Goal: Task Accomplishment & Management: Manage account settings

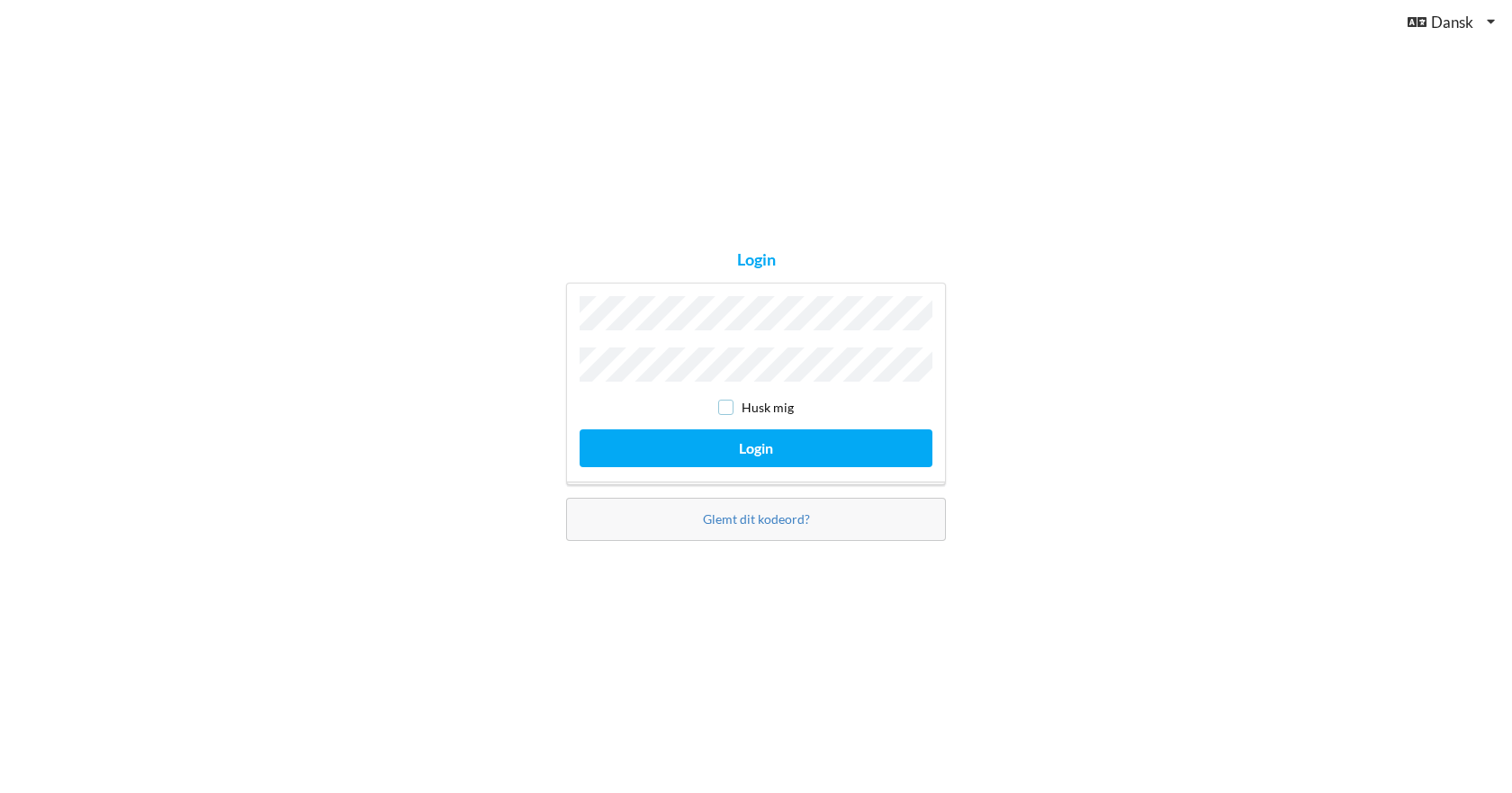
click at [723, 402] on input "checkbox" at bounding box center [726, 407] width 15 height 15
checkbox input "true"
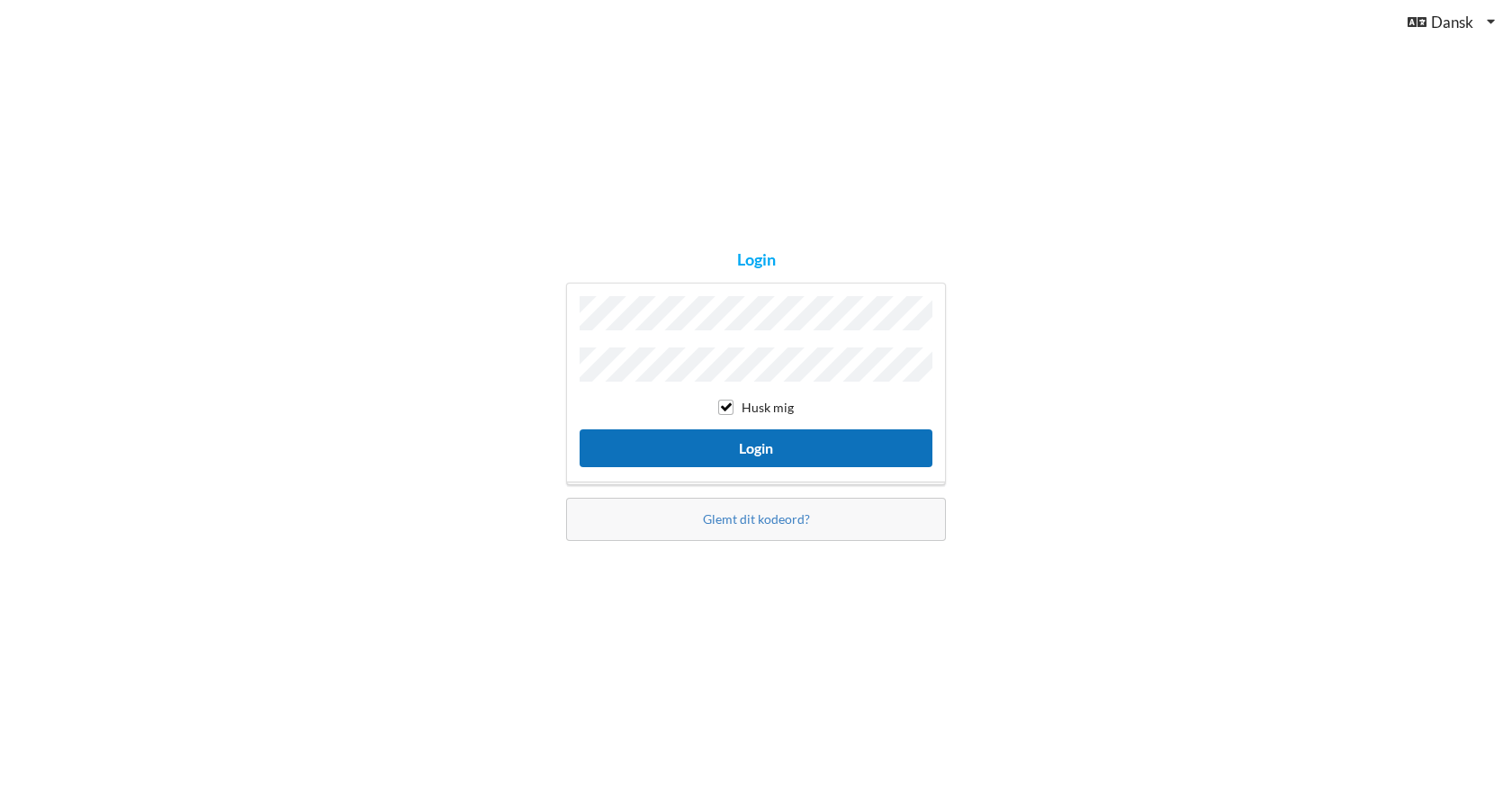
click at [726, 429] on button "Login" at bounding box center [756, 448] width 353 height 37
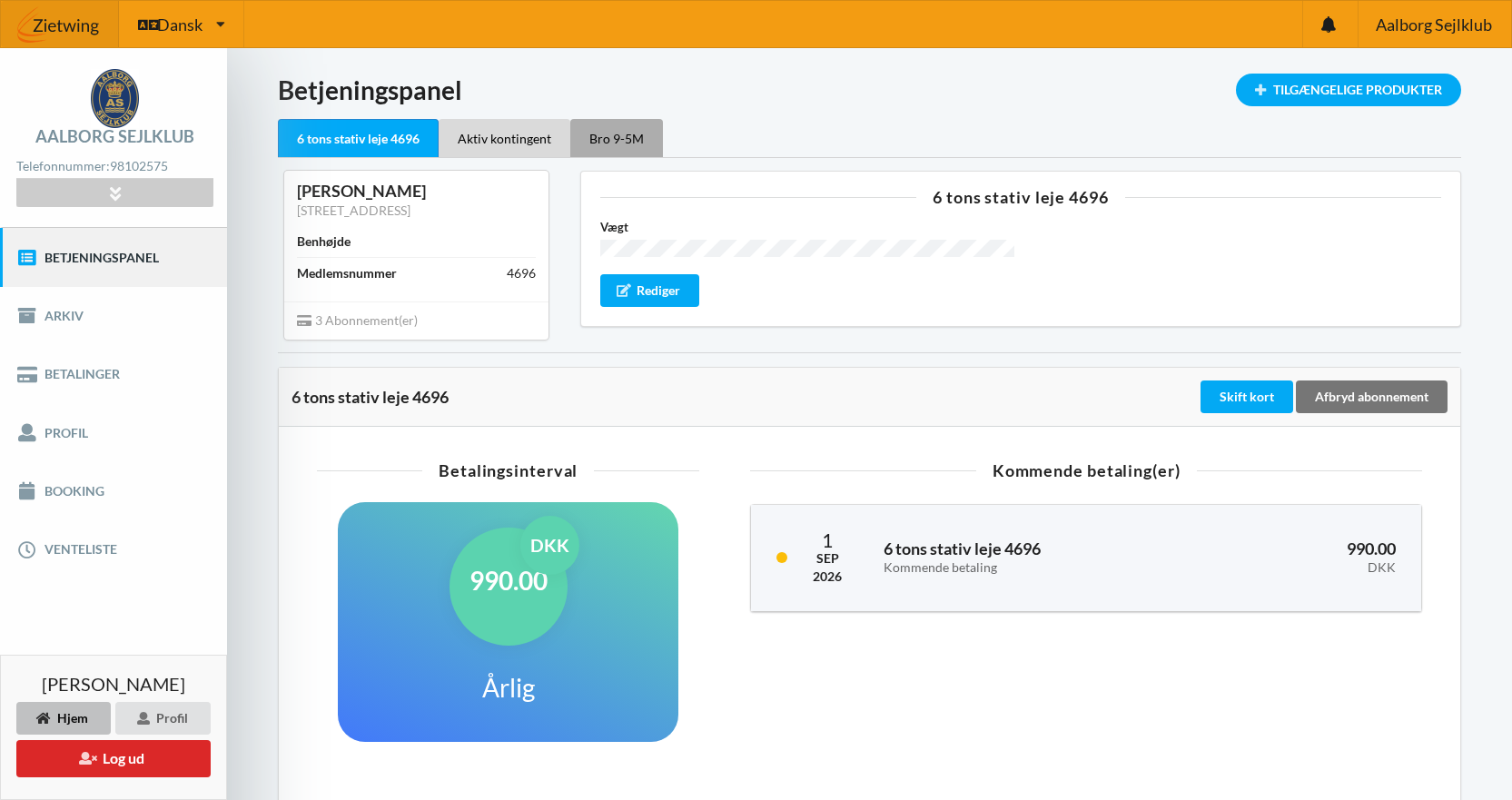
click at [605, 149] on div "Bro 9-5M" at bounding box center [616, 139] width 92 height 39
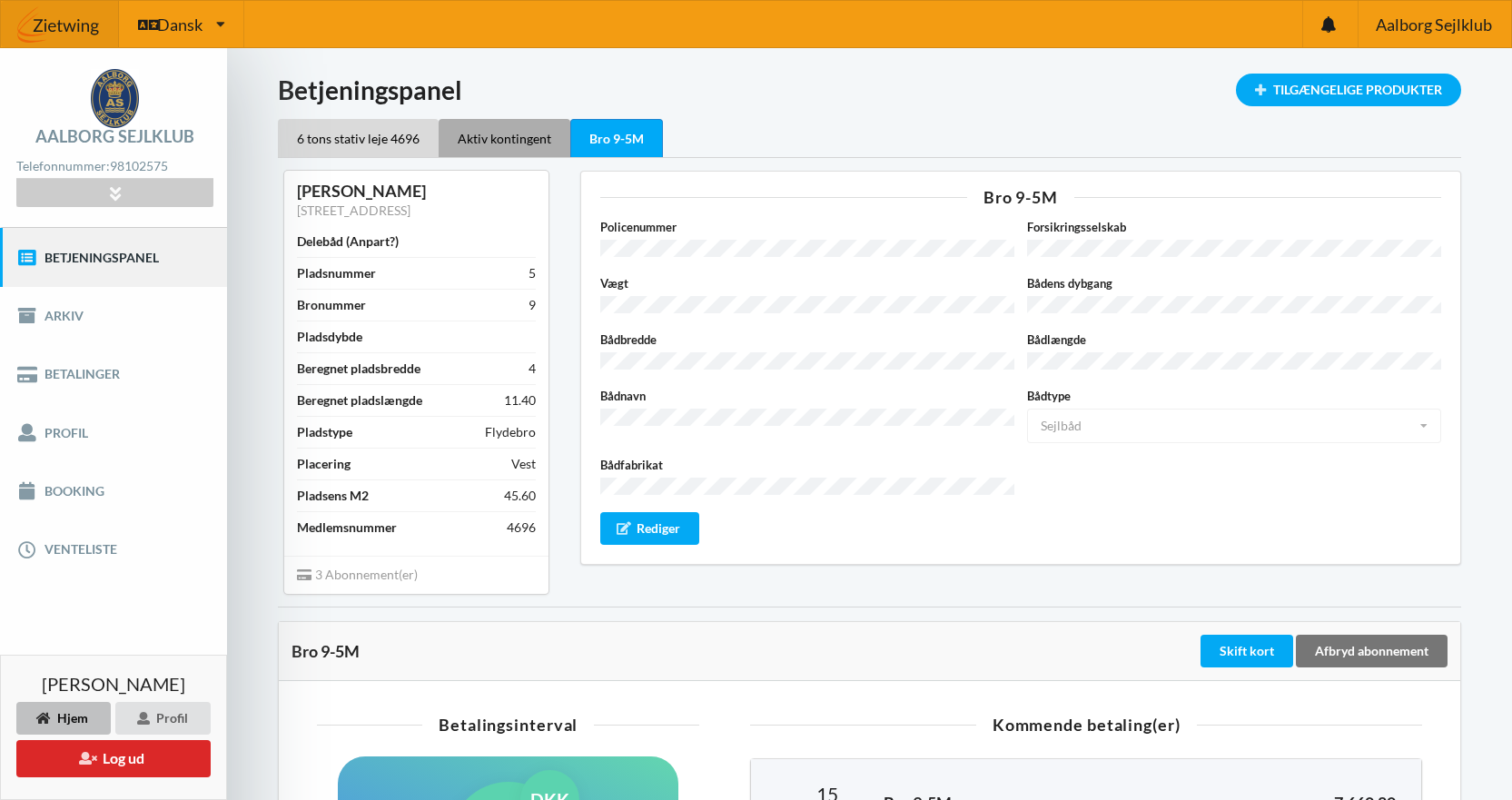
click at [488, 152] on div "Aktiv kontingent" at bounding box center [504, 139] width 132 height 39
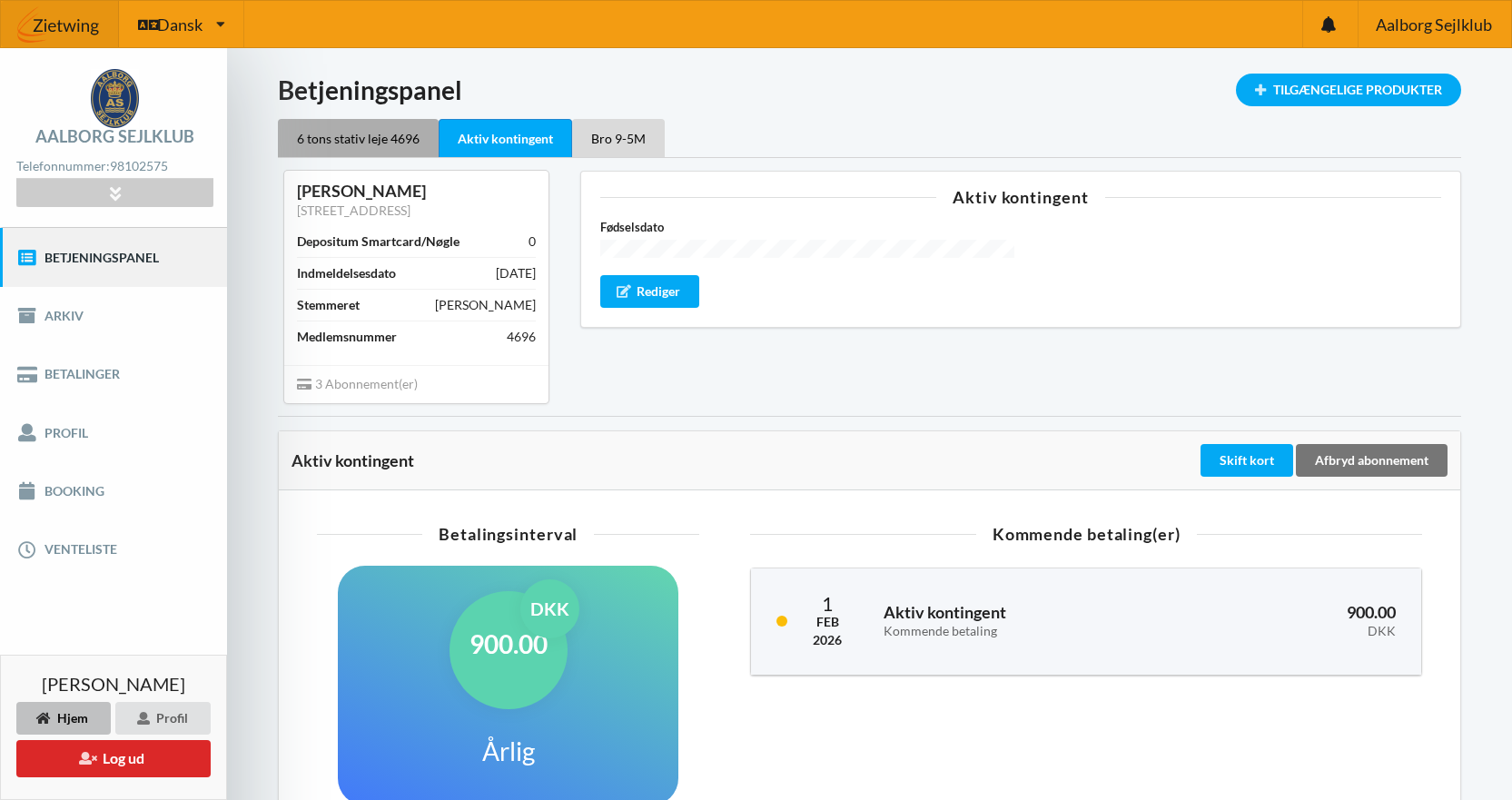
click at [366, 136] on div "6 tons stativ leje 4696" at bounding box center [358, 139] width 161 height 39
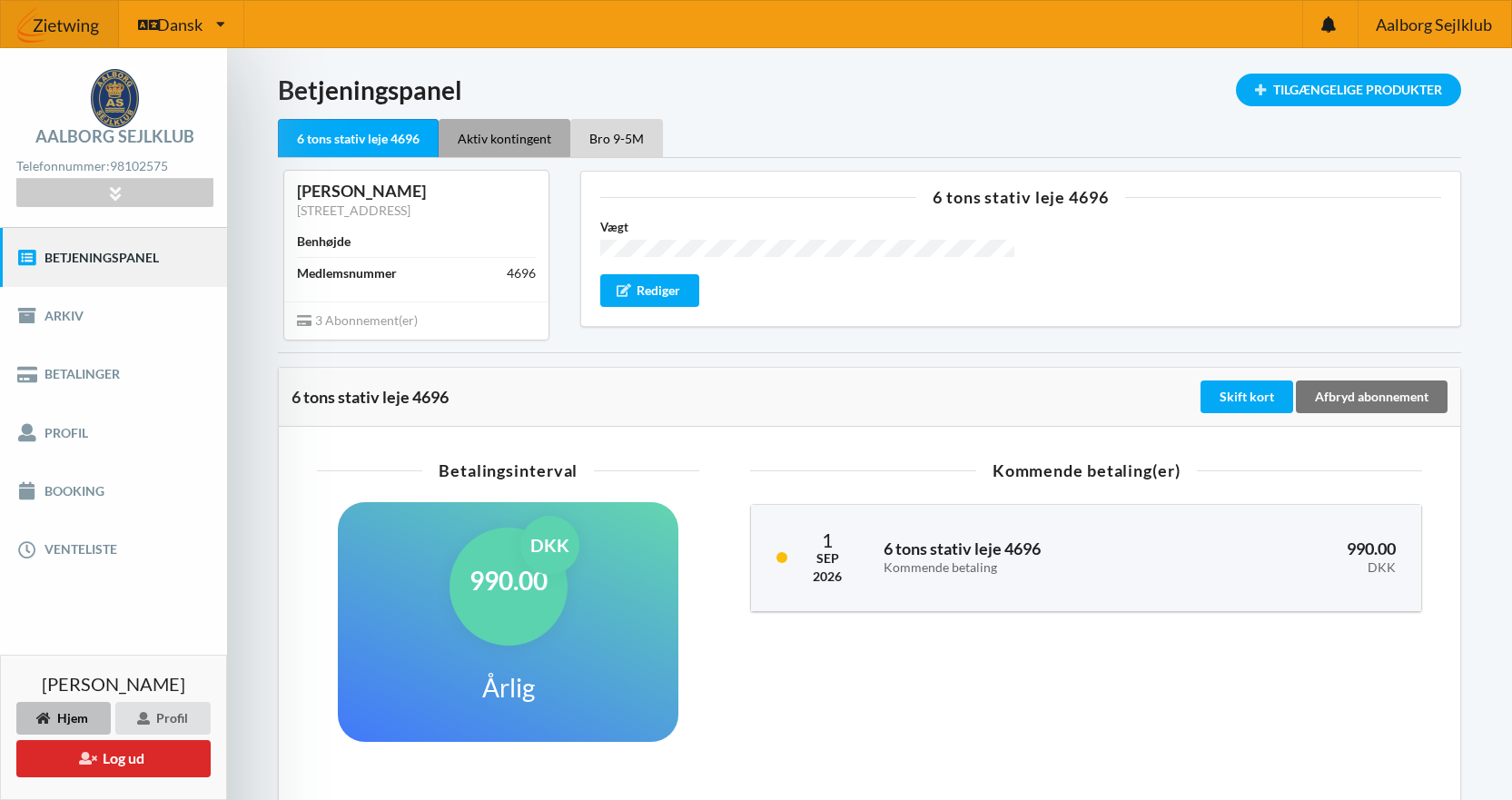
click at [486, 146] on div "Aktiv kontingent" at bounding box center [504, 139] width 132 height 39
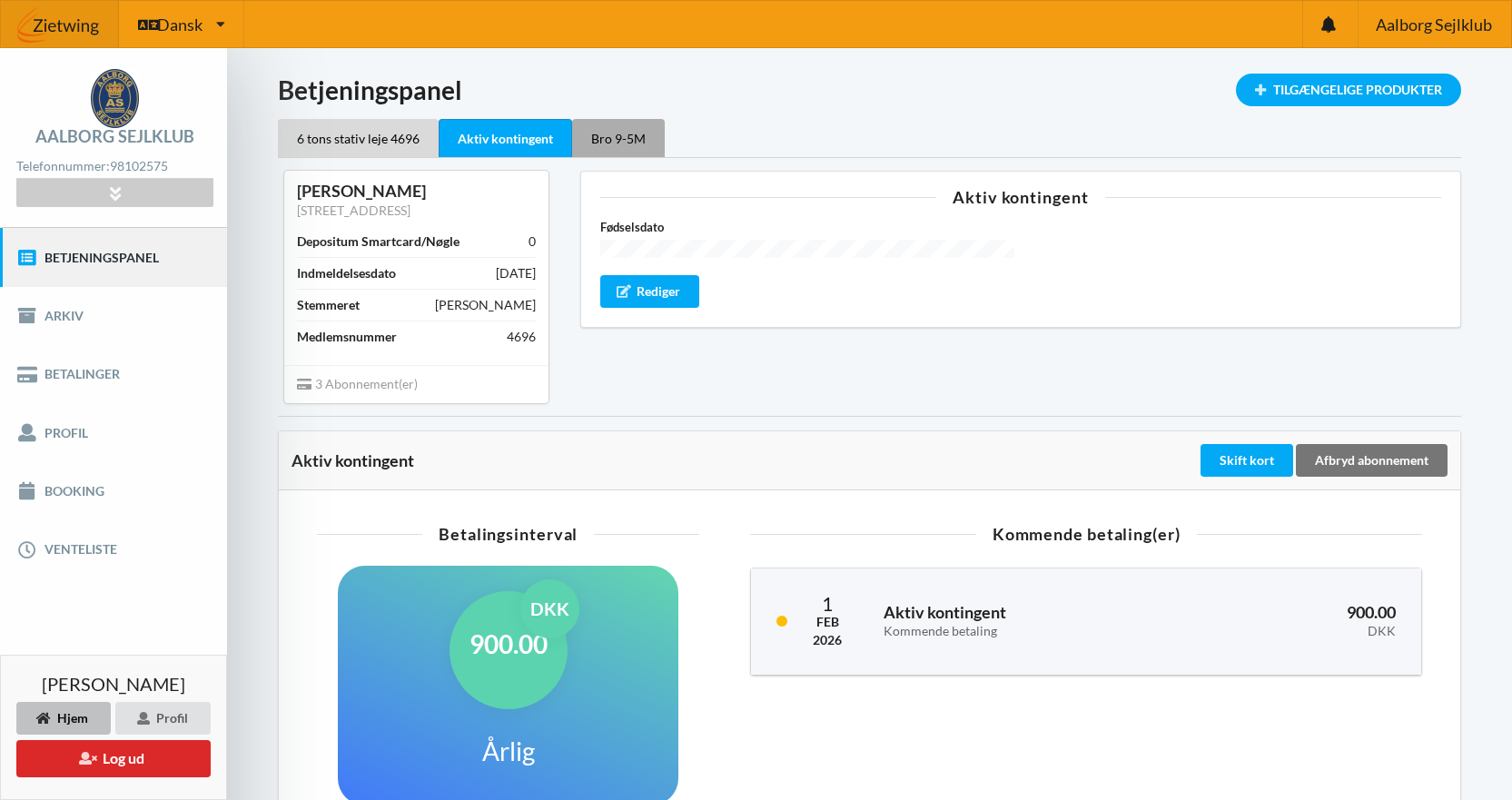
click at [625, 149] on div "Bro 9-5M" at bounding box center [618, 139] width 92 height 39
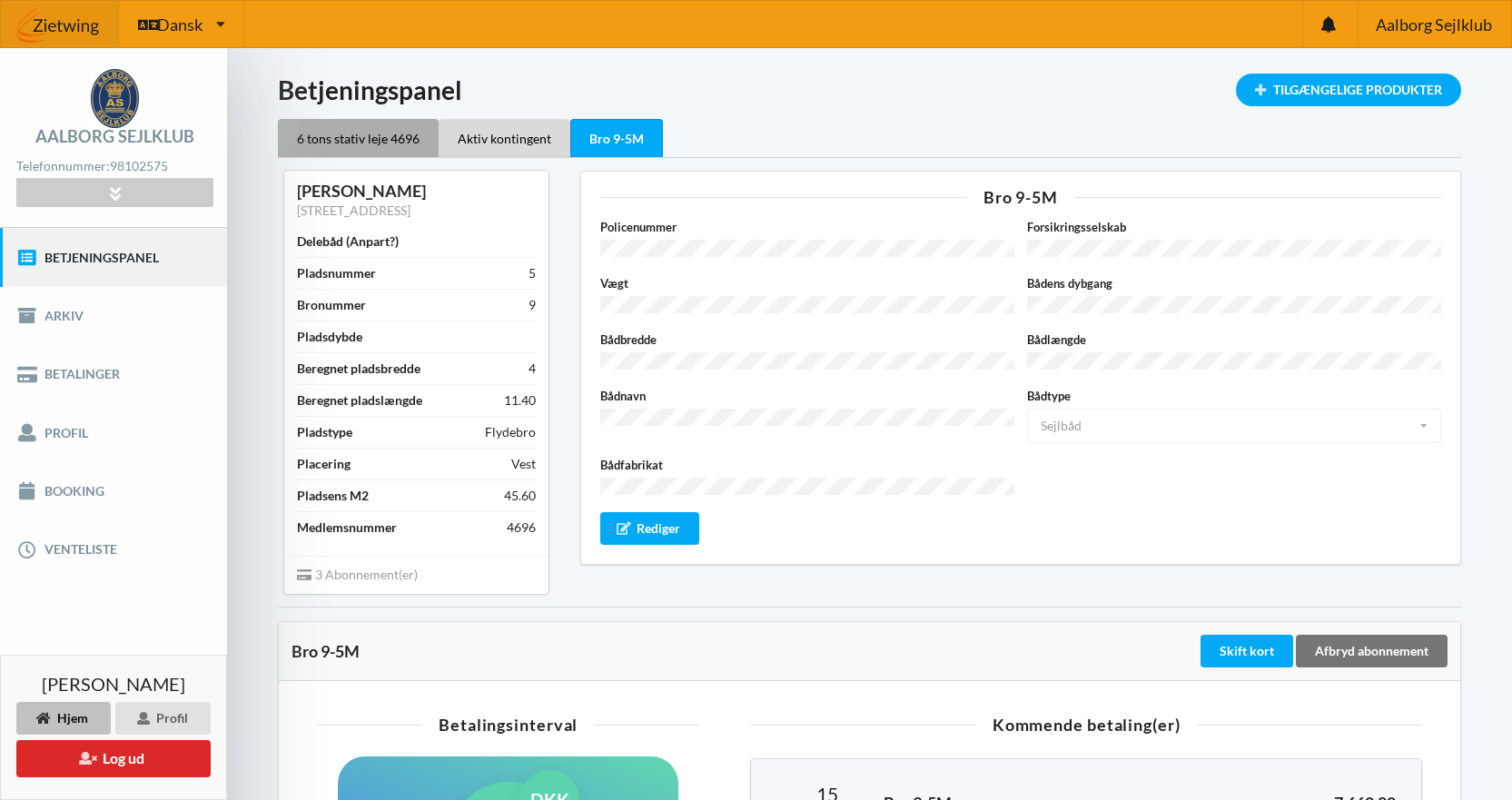
click at [338, 132] on div "6 tons stativ leje 4696" at bounding box center [358, 139] width 161 height 39
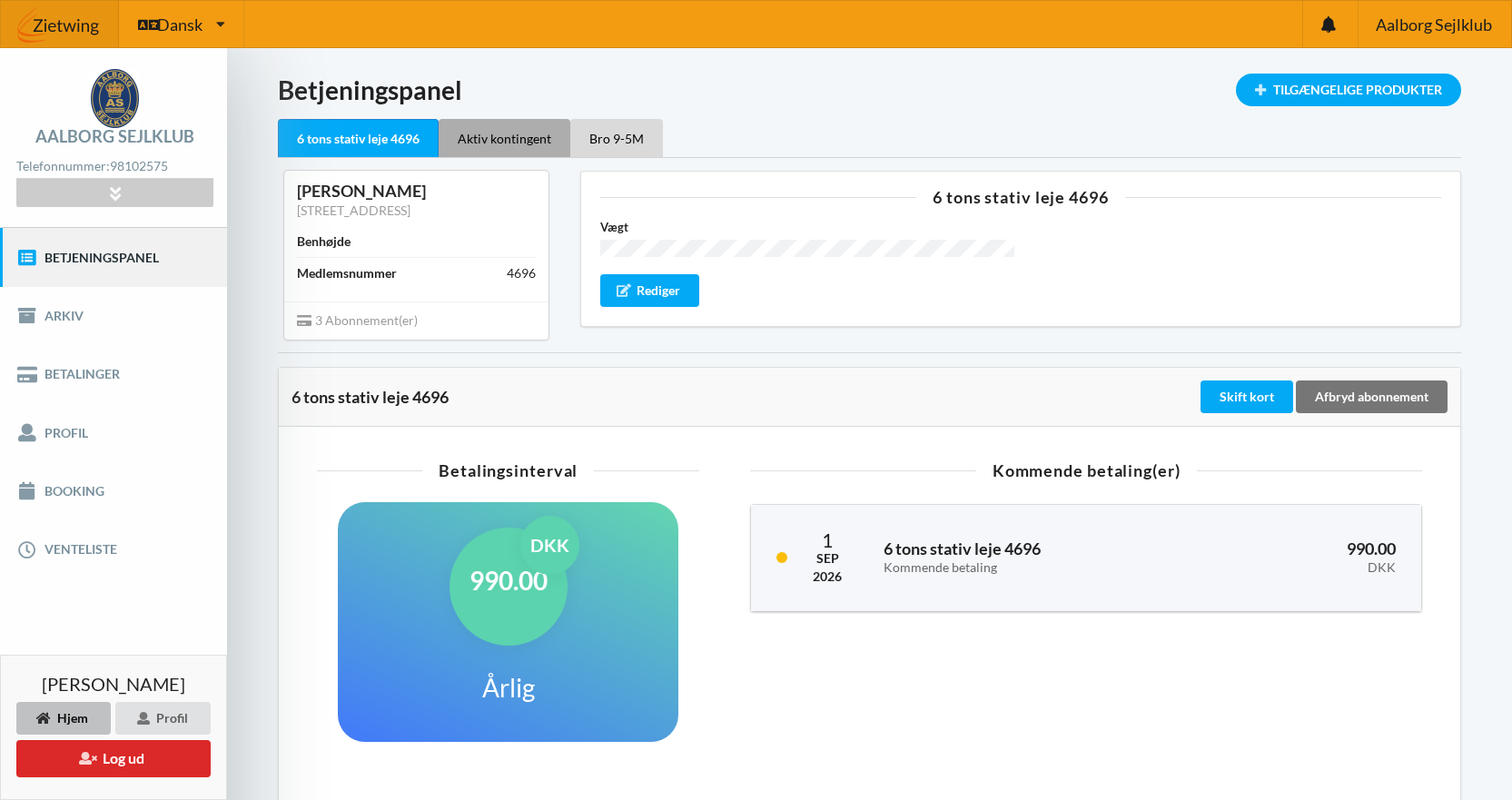
click at [500, 145] on div "Aktiv kontingent" at bounding box center [504, 139] width 132 height 39
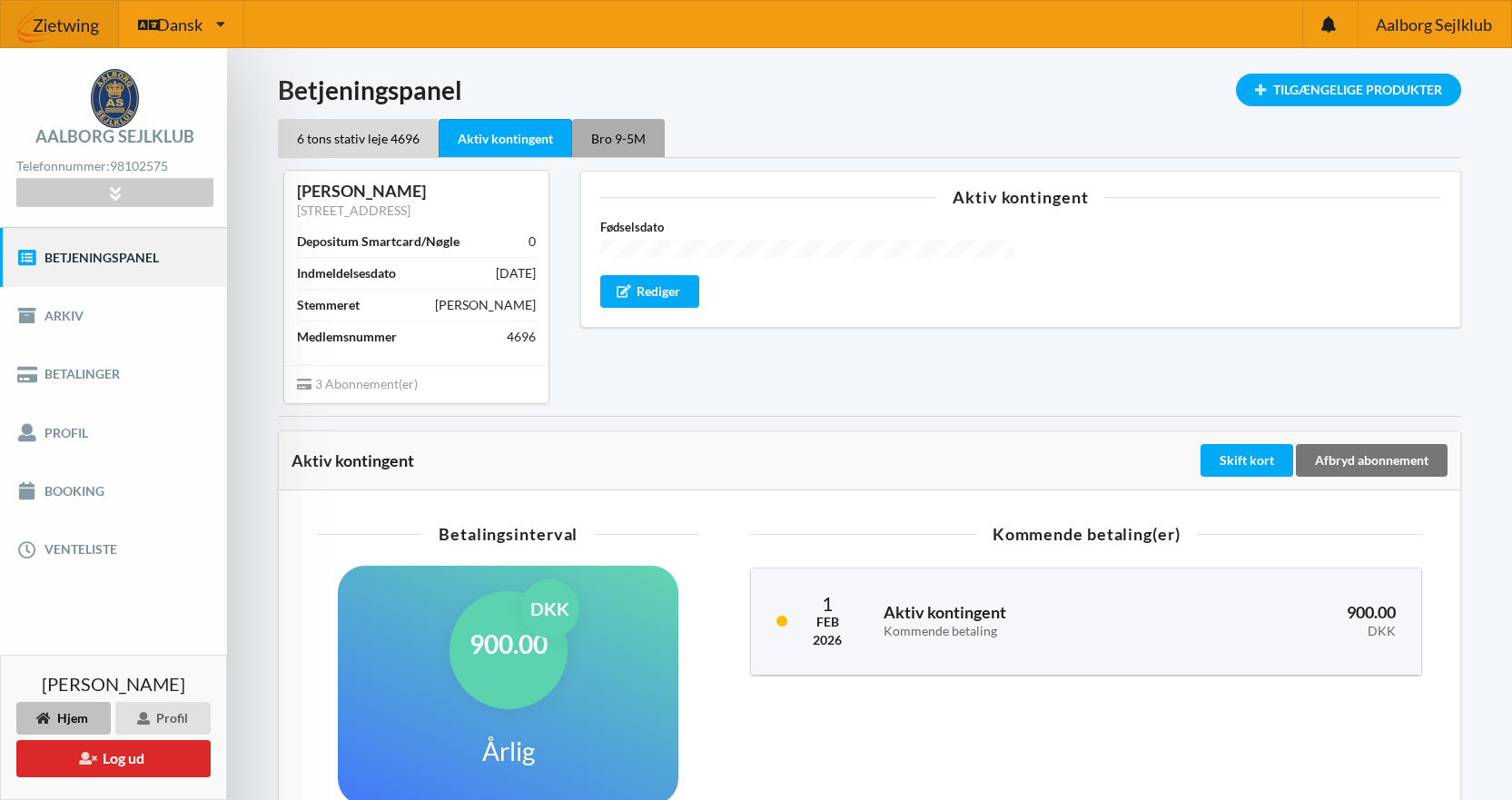
click at [602, 131] on div "Bro 9-5M" at bounding box center [618, 139] width 92 height 39
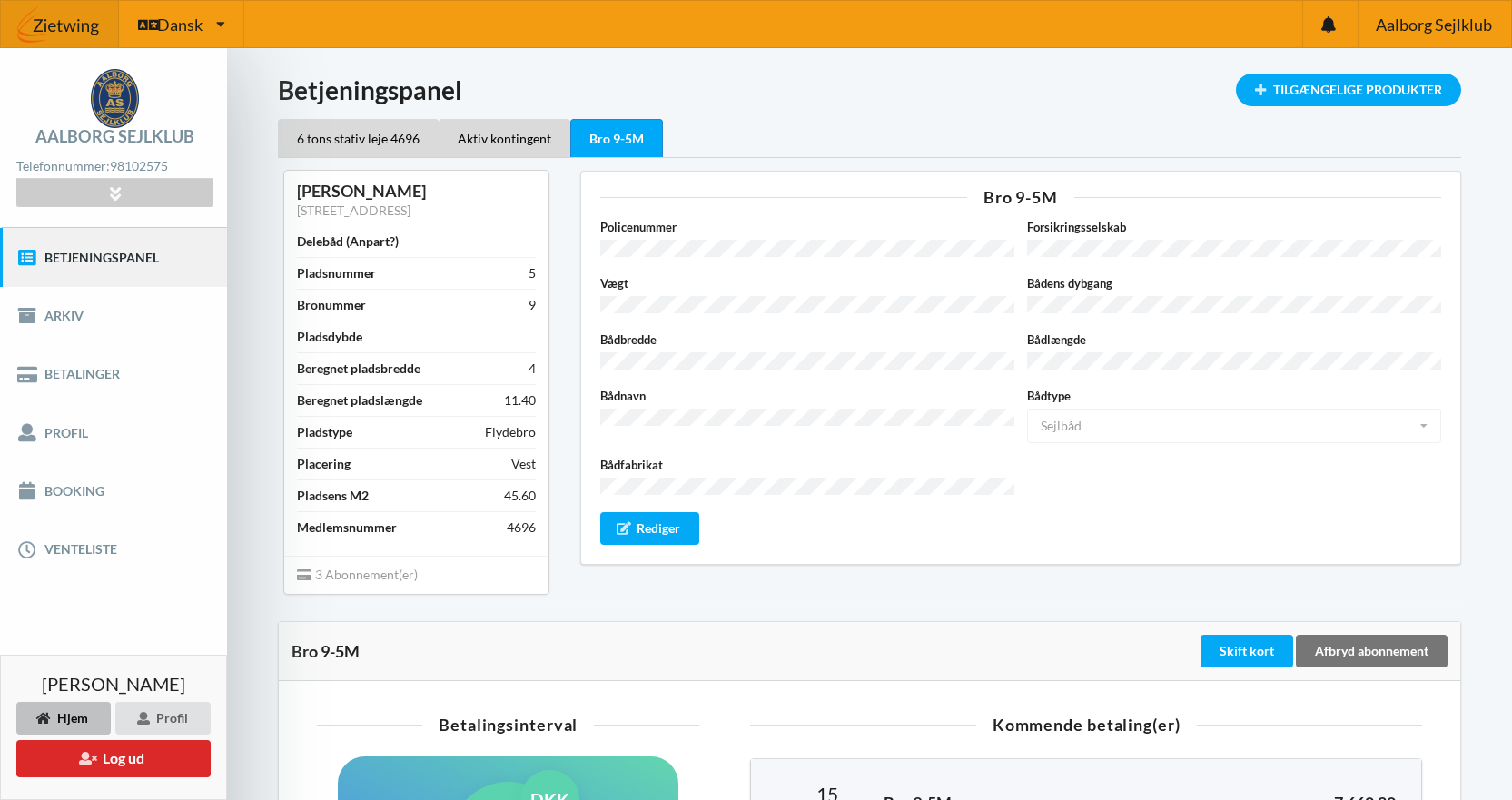
click at [708, 86] on h1 "Betjeningspanel" at bounding box center [869, 90] width 1183 height 33
click at [112, 758] on button "Log ud" at bounding box center [114, 759] width 194 height 38
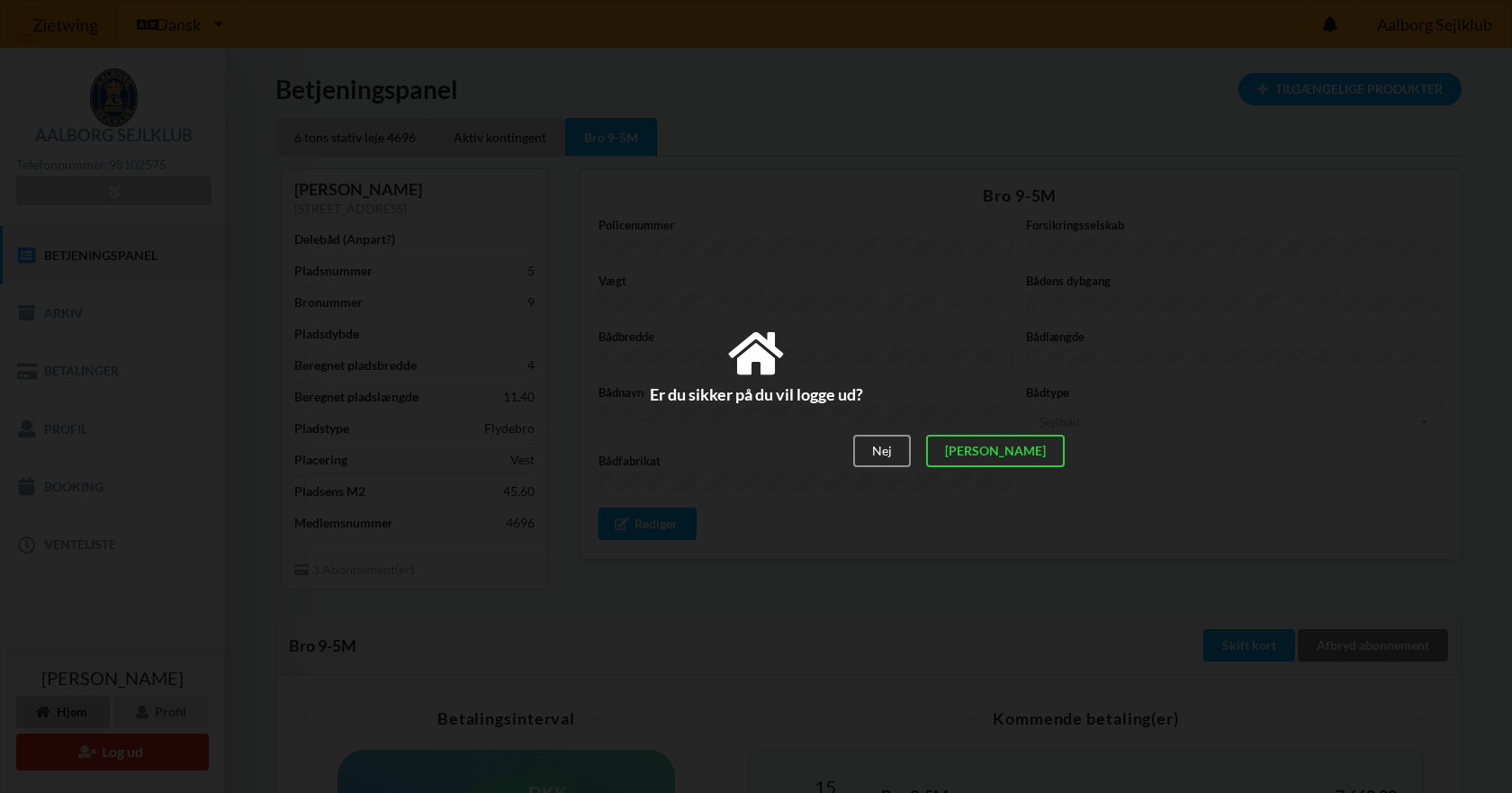
click at [1080, 453] on div "Er du sikker på du vil logge ud? Nej Ja Vilkår og betingelser Brugerbetingelser…" at bounding box center [756, 396] width 1512 height 793
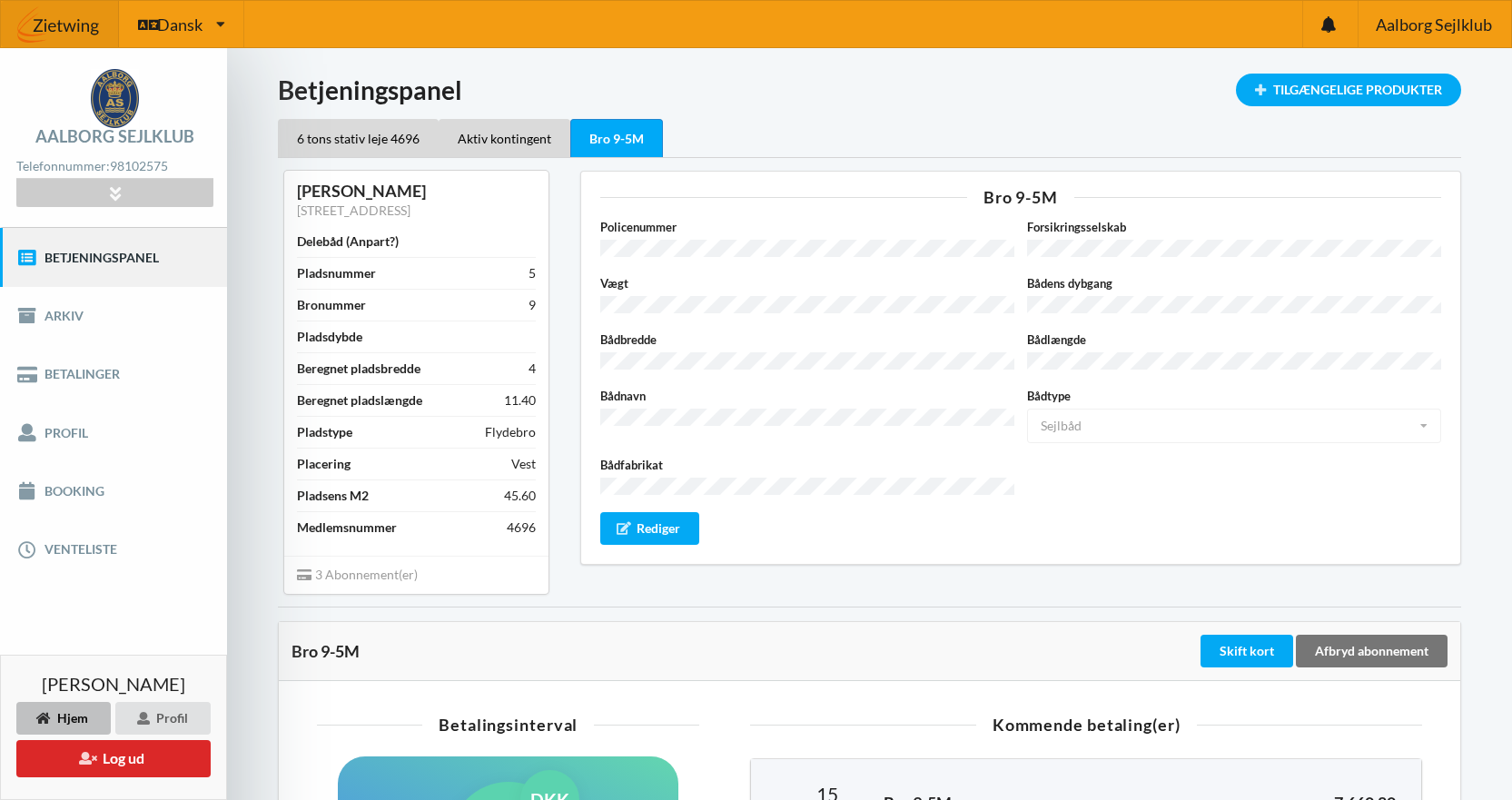
click at [783, 95] on h1 "Betjeningspanel" at bounding box center [869, 90] width 1183 height 33
click at [932, 436] on div "Policenummer Forsikringsselskab Vægt Bådens dybgang Bådbredde Bådlængde Bådnavn…" at bounding box center [1021, 381] width 841 height 327
click at [74, 763] on button "Log ud" at bounding box center [114, 759] width 194 height 38
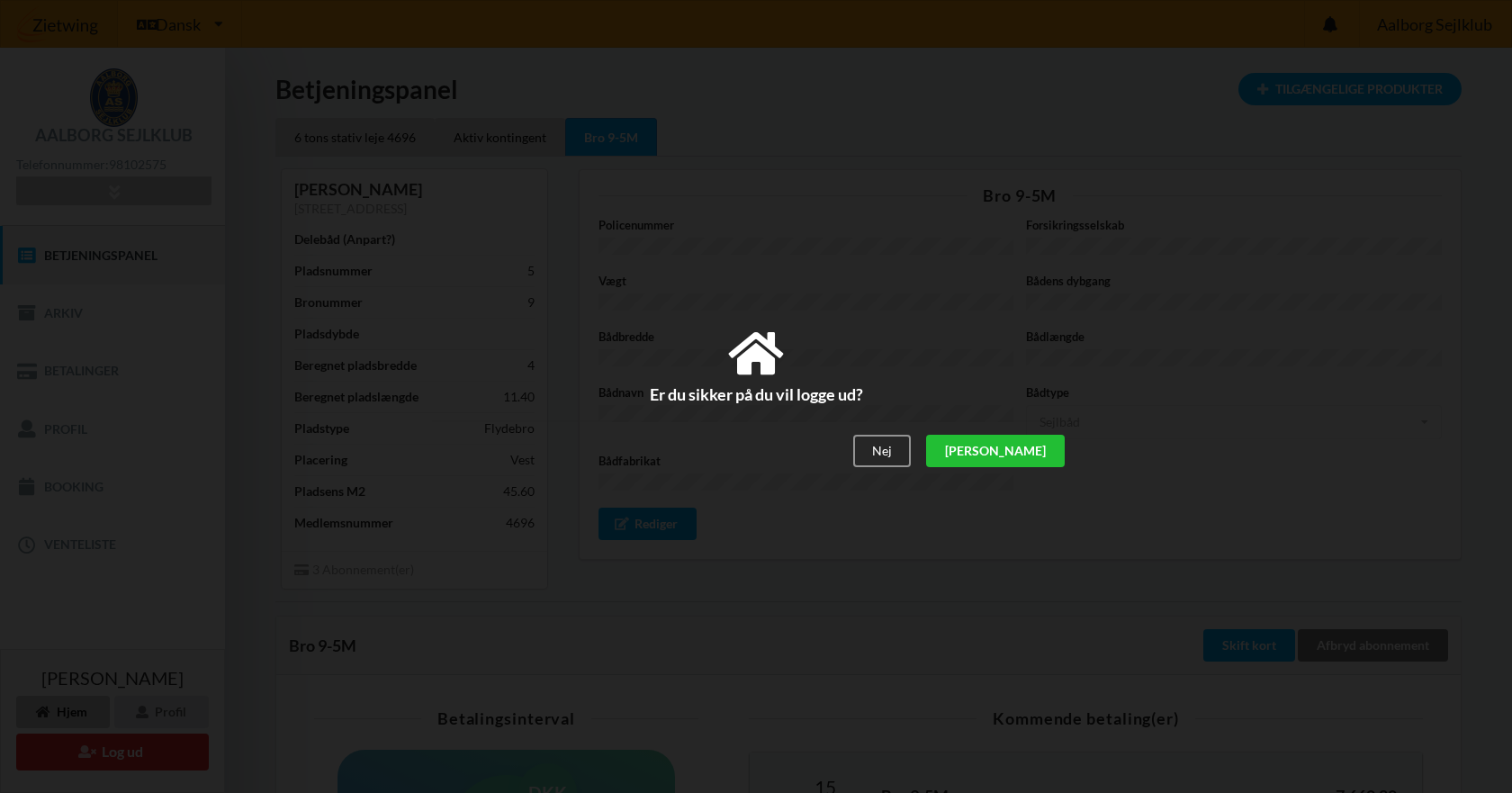
click at [1055, 453] on div "[PERSON_NAME]" at bounding box center [995, 451] width 138 height 32
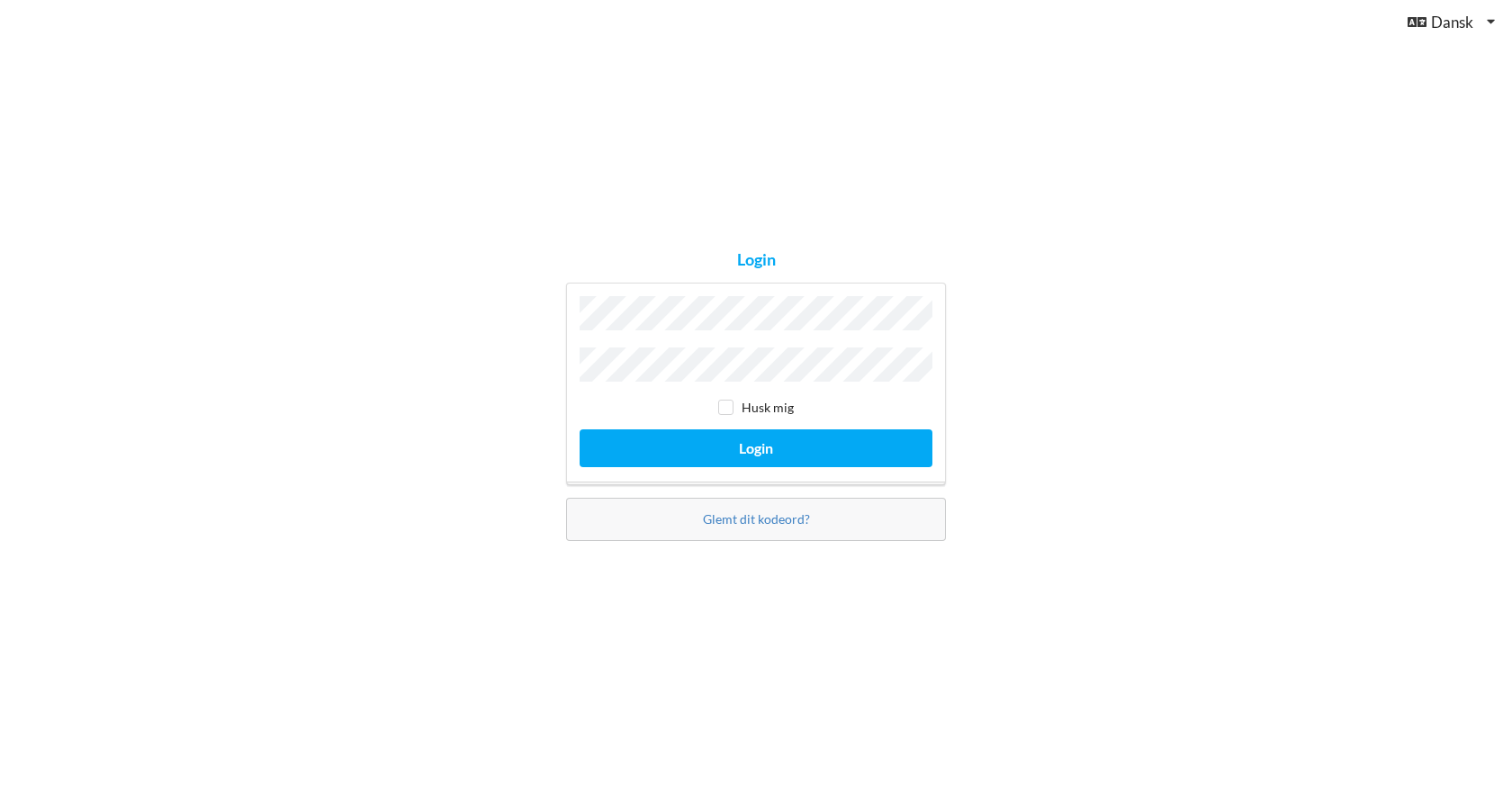
click at [1344, 255] on div "Login Husk mig Login Glemt dit kodeord?" at bounding box center [756, 396] width 1512 height 793
